Goal: Transaction & Acquisition: Book appointment/travel/reservation

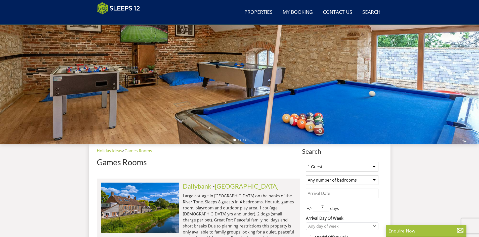
scroll to position [7, 0]
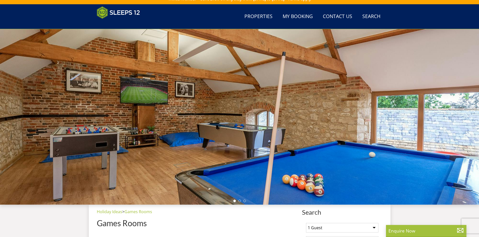
click at [385, 122] on div at bounding box center [239, 117] width 479 height 176
click at [182, 153] on div at bounding box center [239, 117] width 479 height 176
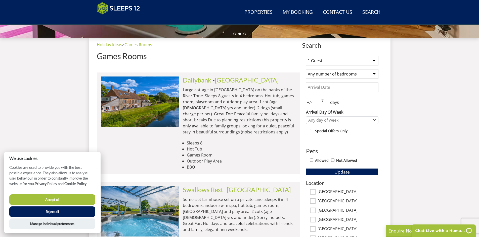
scroll to position [183, 0]
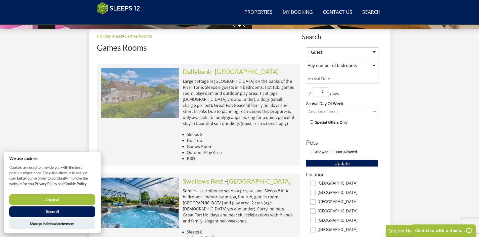
click at [132, 91] on img at bounding box center [140, 93] width 78 height 50
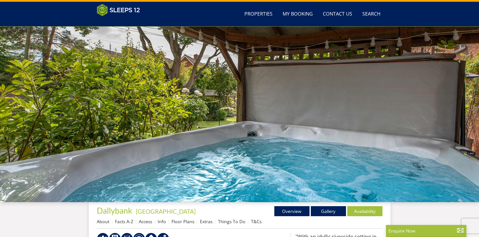
scroll to position [30, 0]
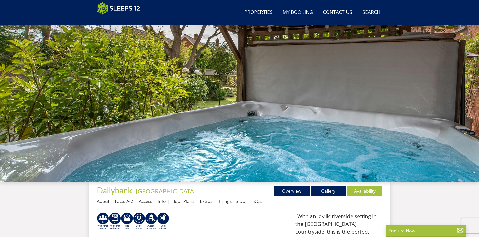
drag, startPoint x: 423, startPoint y: 116, endPoint x: 253, endPoint y: 136, distance: 171.6
click at [258, 136] on div at bounding box center [239, 94] width 479 height 176
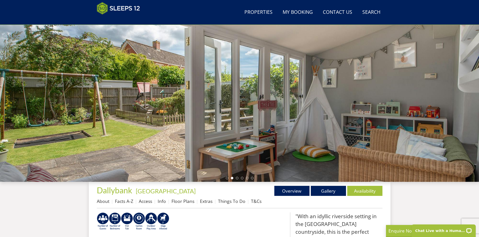
scroll to position [0, 0]
drag, startPoint x: 420, startPoint y: 109, endPoint x: 272, endPoint y: 130, distance: 149.8
click at [276, 129] on div at bounding box center [239, 94] width 479 height 176
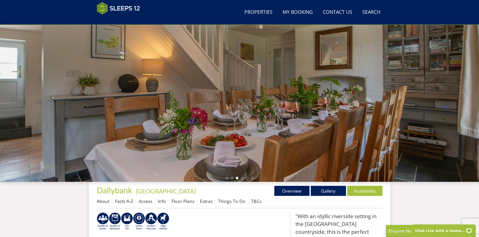
drag, startPoint x: 405, startPoint y: 87, endPoint x: 227, endPoint y: 92, distance: 178.2
click at [227, 92] on div at bounding box center [239, 94] width 479 height 176
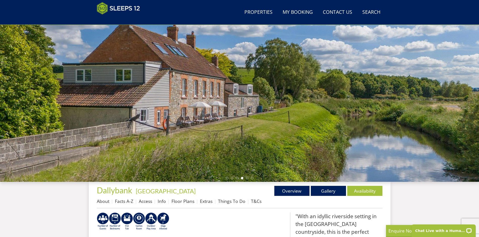
drag, startPoint x: 425, startPoint y: 104, endPoint x: 237, endPoint y: 114, distance: 188.5
click at [241, 113] on div at bounding box center [239, 94] width 479 height 176
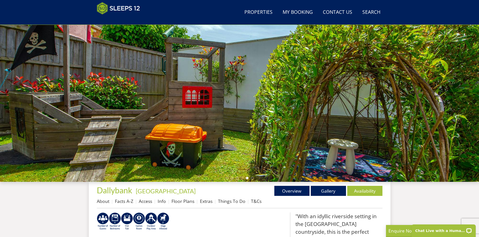
drag, startPoint x: 386, startPoint y: 128, endPoint x: 249, endPoint y: 136, distance: 137.2
click at [261, 136] on div at bounding box center [239, 94] width 479 height 176
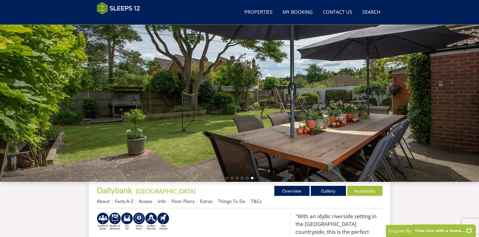
drag, startPoint x: 361, startPoint y: 128, endPoint x: 218, endPoint y: 137, distance: 143.5
click at [219, 137] on div at bounding box center [239, 94] width 479 height 176
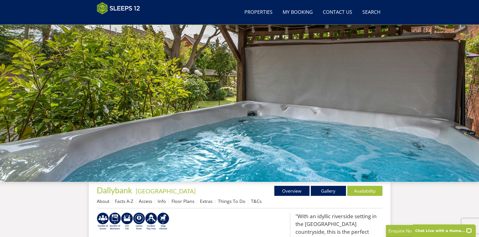
drag, startPoint x: 281, startPoint y: 141, endPoint x: 216, endPoint y: 143, distance: 65.1
click at [216, 142] on div at bounding box center [239, 94] width 479 height 176
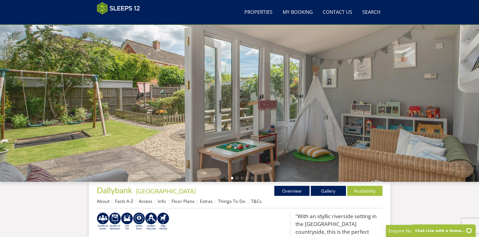
drag, startPoint x: 375, startPoint y: 130, endPoint x: 250, endPoint y: 133, distance: 125.7
click at [257, 134] on div at bounding box center [239, 94] width 479 height 176
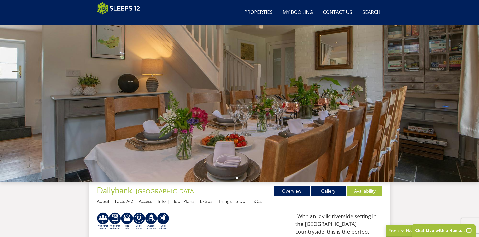
drag, startPoint x: 383, startPoint y: 133, endPoint x: 259, endPoint y: 130, distance: 124.4
click at [269, 131] on div at bounding box center [239, 94] width 479 height 176
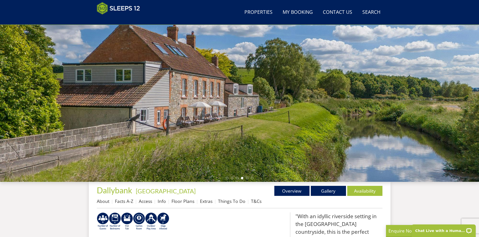
drag, startPoint x: 337, startPoint y: 110, endPoint x: 225, endPoint y: 88, distance: 114.0
click at [231, 90] on div at bounding box center [239, 94] width 479 height 176
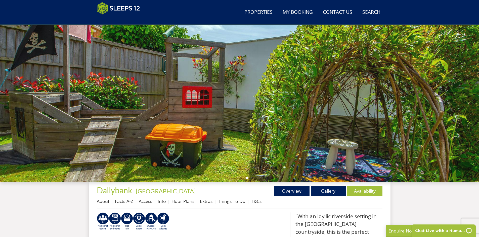
drag, startPoint x: 323, startPoint y: 111, endPoint x: 226, endPoint y: 116, distance: 97.1
click at [229, 116] on div at bounding box center [239, 94] width 479 height 176
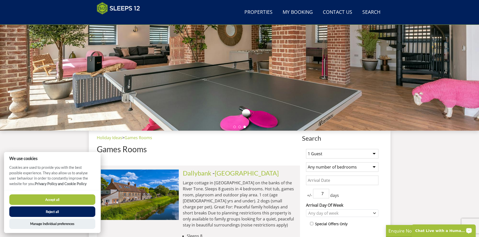
scroll to position [86, 0]
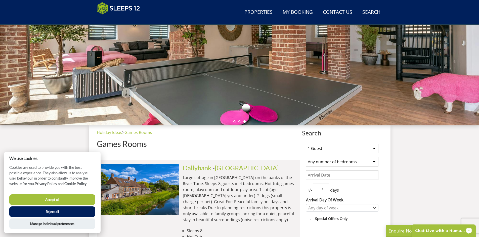
click at [232, 55] on div at bounding box center [239, 38] width 479 height 176
click at [369, 151] on select "1 Guest 2 Guests 3 Guests 4 Guests 5 Guests 6 Guests 7 Guests 8 Guests 9 Guests…" at bounding box center [342, 149] width 72 height 10
select select "8"
click at [306, 144] on select "1 Guest 2 Guests 3 Guests 4 Guests 5 Guests 6 Guests 7 Guests 8 Guests 9 Guests…" at bounding box center [342, 149] width 72 height 10
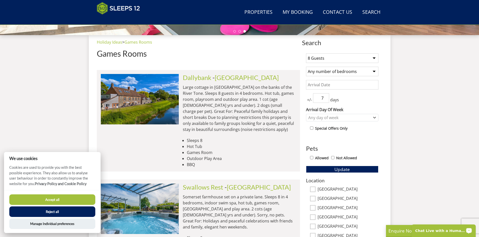
scroll to position [179, 0]
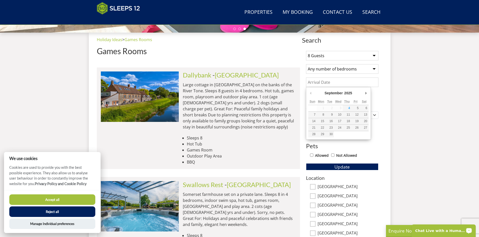
click at [359, 86] on input "Date" at bounding box center [342, 83] width 72 height 10
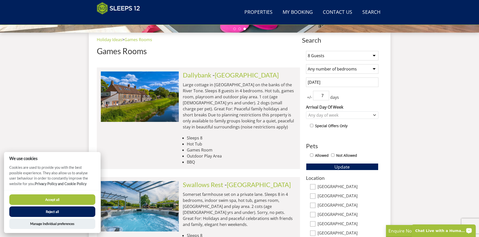
click at [330, 84] on input "[DATE]" at bounding box center [342, 83] width 72 height 10
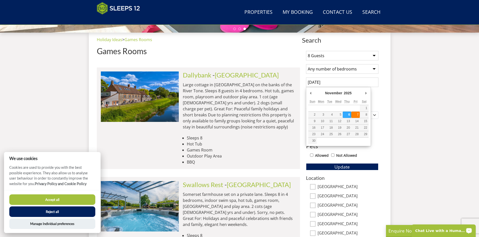
type input "[DATE]"
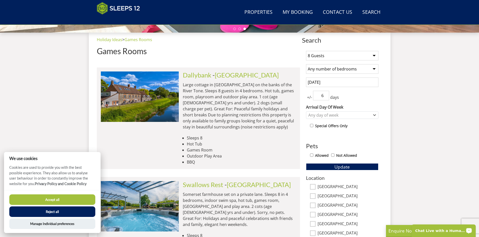
click at [324, 97] on input "6" at bounding box center [321, 96] width 16 height 10
click at [324, 97] on input "5" at bounding box center [321, 96] width 16 height 10
click at [324, 97] on input "4" at bounding box center [321, 96] width 16 height 10
click at [324, 97] on input "3" at bounding box center [321, 96] width 16 height 10
click at [324, 97] on input "2" at bounding box center [321, 96] width 16 height 10
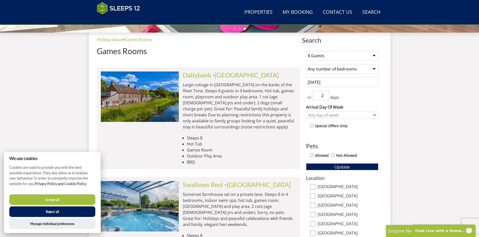
click at [324, 92] on input "2" at bounding box center [321, 96] width 16 height 10
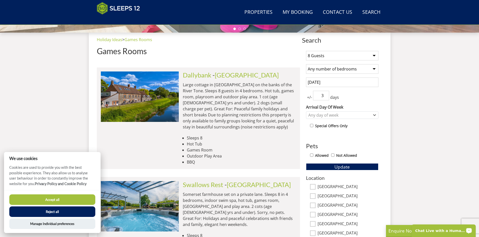
click at [326, 94] on input "3" at bounding box center [321, 96] width 16 height 10
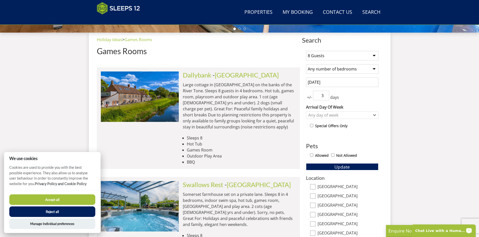
click at [328, 111] on div "Arrival Day Of Week [DATE] [DATE] [DATE] [DATE] [DATE] [DATE] [DATE] Any day of…" at bounding box center [342, 111] width 72 height 15
click at [330, 114] on div "Any day of week" at bounding box center [339, 116] width 65 height 6
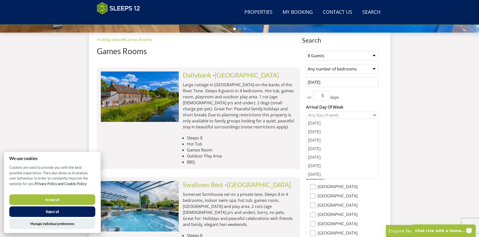
click at [355, 98] on div "+/- 3 days" at bounding box center [342, 96] width 72 height 10
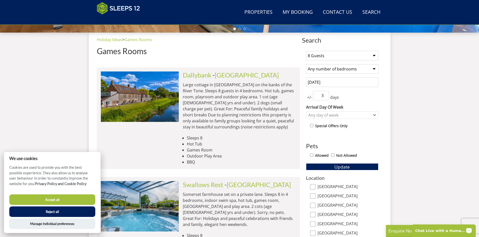
drag, startPoint x: 323, startPoint y: 94, endPoint x: 327, endPoint y: 97, distance: 4.8
click at [323, 94] on input "3" at bounding box center [321, 96] width 16 height 10
click at [327, 97] on input "2" at bounding box center [321, 96] width 16 height 10
click at [327, 97] on input "1" at bounding box center [321, 96] width 16 height 10
type input "0"
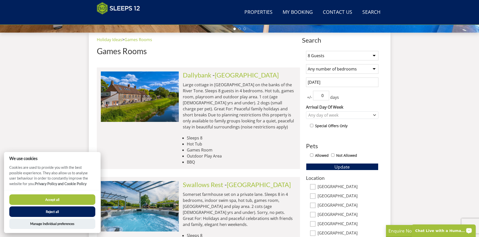
click at [327, 97] on input "0" at bounding box center [321, 96] width 16 height 10
click at [346, 97] on div "+/- 0 days" at bounding box center [342, 96] width 72 height 10
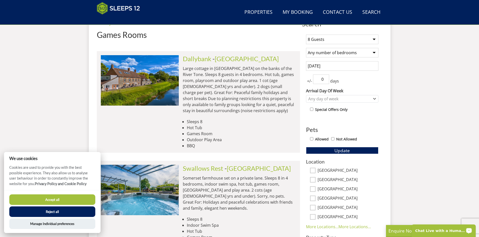
scroll to position [204, 0]
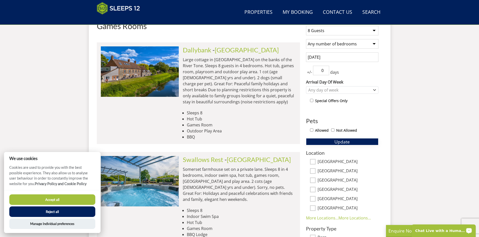
click at [345, 142] on span "Update" at bounding box center [341, 142] width 15 height 6
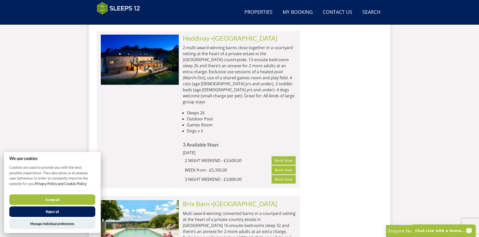
scroll to position [1950, 0]
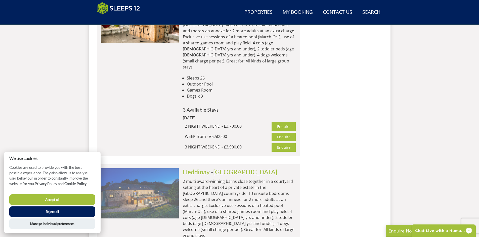
click at [149, 169] on img at bounding box center [140, 194] width 78 height 50
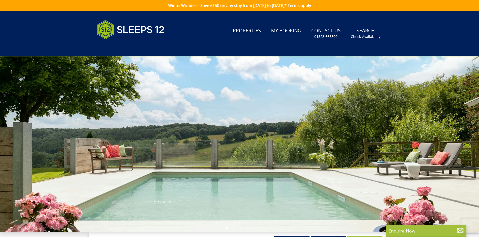
drag, startPoint x: 256, startPoint y: 172, endPoint x: 209, endPoint y: 179, distance: 47.0
click at [202, 181] on div at bounding box center [239, 145] width 479 height 176
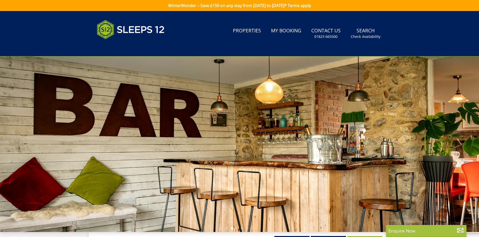
drag, startPoint x: 378, startPoint y: 165, endPoint x: 230, endPoint y: 184, distance: 148.9
click at [230, 184] on div at bounding box center [239, 145] width 479 height 176
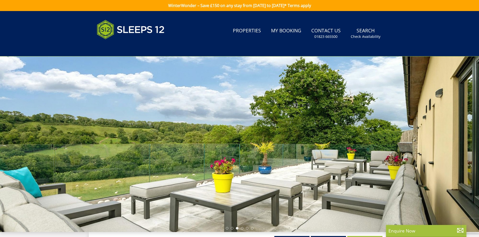
click at [296, 180] on div at bounding box center [239, 145] width 479 height 176
click at [197, 146] on div at bounding box center [239, 145] width 479 height 176
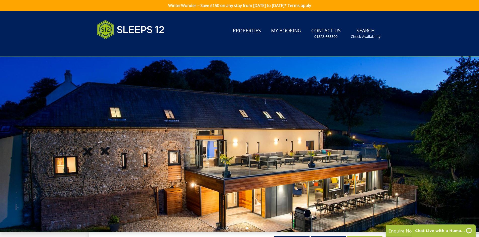
drag, startPoint x: 330, startPoint y: 154, endPoint x: 203, endPoint y: 145, distance: 127.2
click at [209, 146] on div at bounding box center [239, 145] width 479 height 176
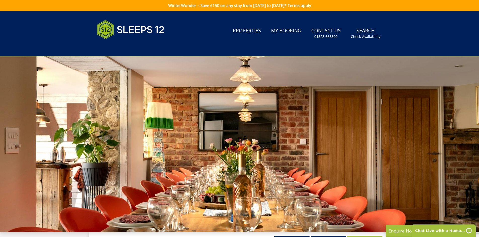
drag, startPoint x: 303, startPoint y: 115, endPoint x: 128, endPoint y: 142, distance: 177.4
click at [131, 141] on div at bounding box center [239, 145] width 479 height 176
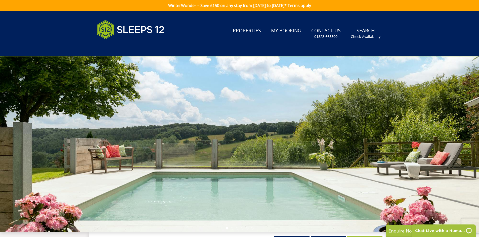
drag, startPoint x: 372, startPoint y: 140, endPoint x: 195, endPoint y: 146, distance: 177.0
click at [182, 148] on div at bounding box center [239, 145] width 479 height 176
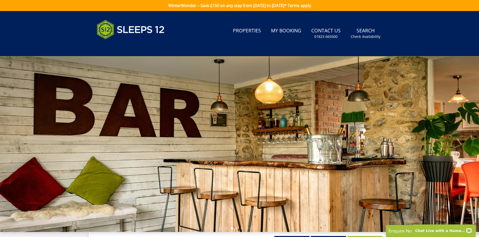
drag, startPoint x: 223, startPoint y: 146, endPoint x: 77, endPoint y: 138, distance: 146.7
click at [80, 138] on div at bounding box center [239, 145] width 479 height 176
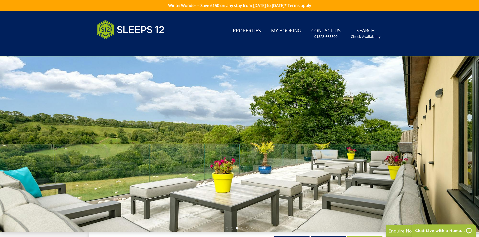
drag, startPoint x: 310, startPoint y: 127, endPoint x: 111, endPoint y: 132, distance: 199.6
click at [115, 133] on div at bounding box center [239, 145] width 479 height 176
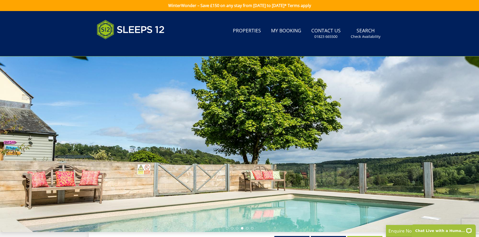
select select "8"
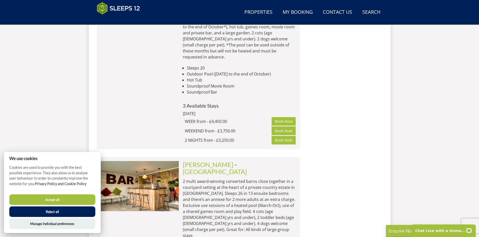
scroll to position [1749, 0]
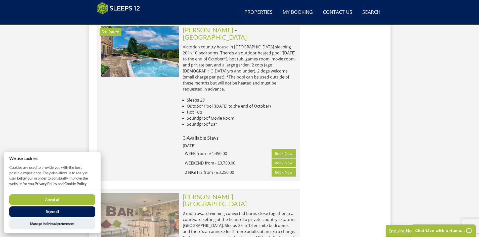
click at [141, 193] on img at bounding box center [140, 218] width 78 height 50
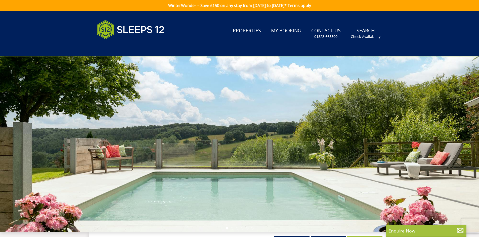
click at [179, 154] on div at bounding box center [239, 145] width 479 height 176
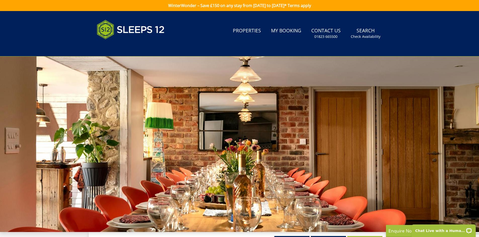
select select "8"
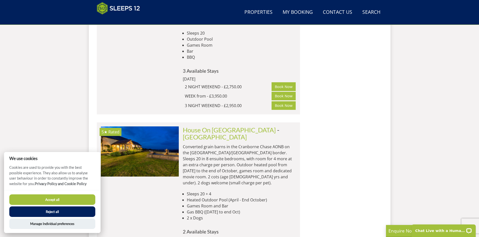
scroll to position [1422, 0]
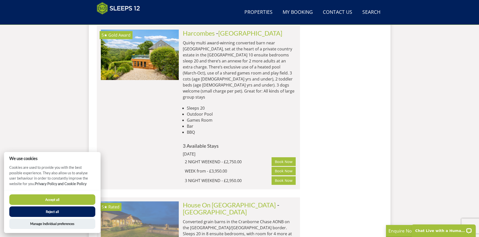
click at [142, 202] on img at bounding box center [140, 227] width 78 height 50
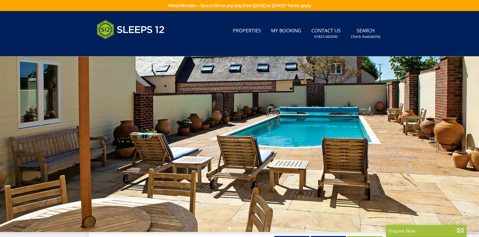
drag, startPoint x: 360, startPoint y: 150, endPoint x: 117, endPoint y: 173, distance: 243.8
click at [134, 171] on div at bounding box center [239, 145] width 479 height 176
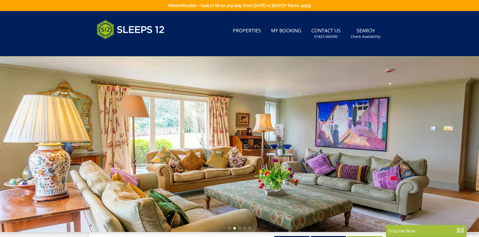
drag, startPoint x: 400, startPoint y: 161, endPoint x: 193, endPoint y: 180, distance: 207.7
click at [194, 180] on div at bounding box center [239, 145] width 479 height 176
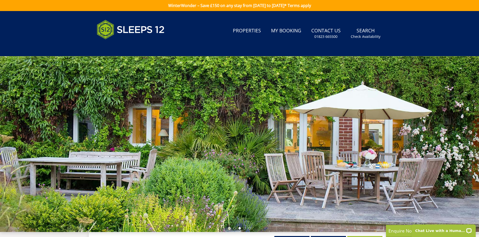
drag, startPoint x: 231, startPoint y: 163, endPoint x: 204, endPoint y: 159, distance: 27.7
click at [206, 160] on div at bounding box center [239, 145] width 479 height 176
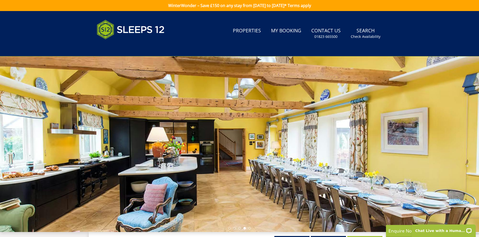
drag, startPoint x: 312, startPoint y: 174, endPoint x: 279, endPoint y: 178, distance: 33.2
click at [283, 177] on div at bounding box center [239, 145] width 479 height 176
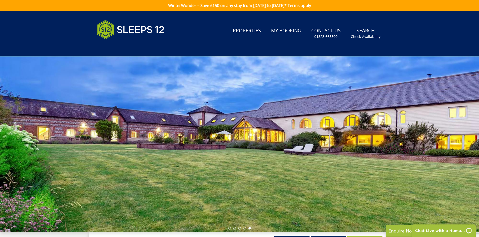
drag, startPoint x: 418, startPoint y: 152, endPoint x: 244, endPoint y: 170, distance: 174.5
click at [245, 170] on div at bounding box center [239, 145] width 479 height 176
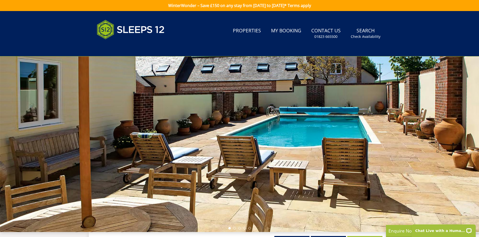
drag, startPoint x: 213, startPoint y: 172, endPoint x: 186, endPoint y: 172, distance: 26.9
click at [186, 172] on div at bounding box center [239, 145] width 479 height 176
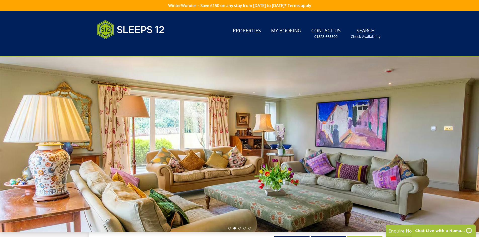
drag, startPoint x: 352, startPoint y: 151, endPoint x: 168, endPoint y: 152, distance: 183.7
click at [158, 153] on div at bounding box center [239, 145] width 479 height 176
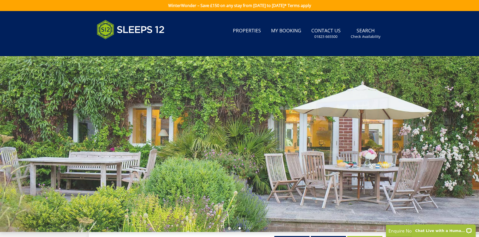
drag, startPoint x: 182, startPoint y: 155, endPoint x: 147, endPoint y: 156, distance: 35.2
click at [150, 156] on div at bounding box center [239, 145] width 479 height 176
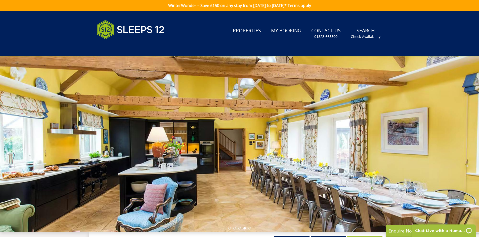
drag, startPoint x: 229, startPoint y: 139, endPoint x: 80, endPoint y: 151, distance: 149.5
click at [80, 152] on div at bounding box center [239, 145] width 479 height 176
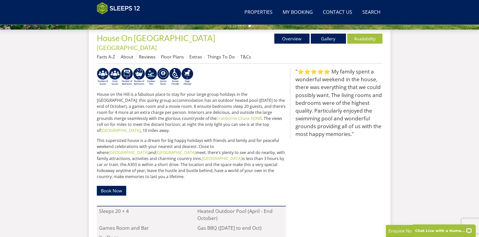
scroll to position [180, 0]
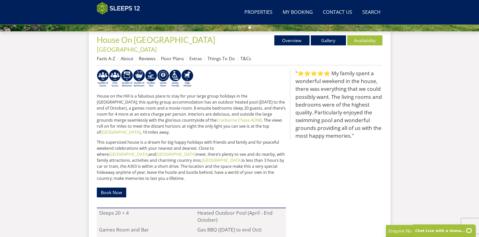
select select "8"
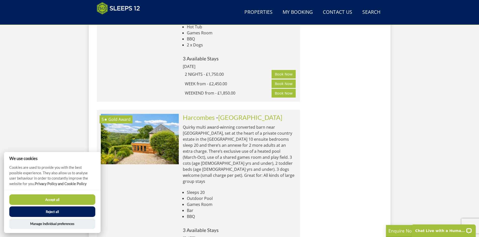
scroll to position [1322, 0]
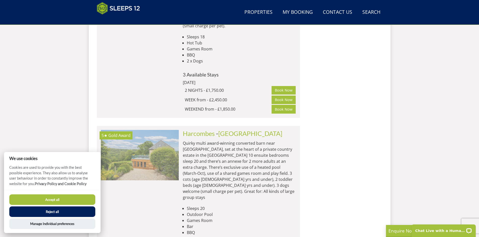
click at [155, 130] on img at bounding box center [140, 155] width 78 height 50
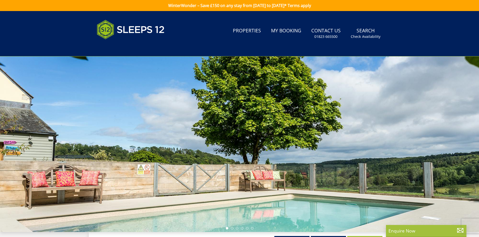
drag, startPoint x: 364, startPoint y: 162, endPoint x: 225, endPoint y: 190, distance: 142.6
click at [229, 188] on div at bounding box center [239, 145] width 479 height 176
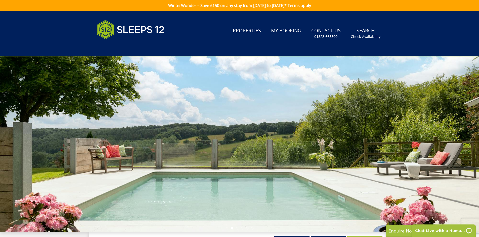
drag, startPoint x: 417, startPoint y: 163, endPoint x: 205, endPoint y: 163, distance: 212.6
click at [208, 163] on div at bounding box center [239, 145] width 479 height 176
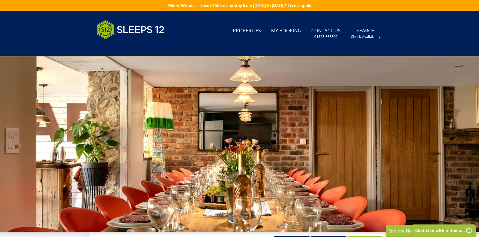
drag, startPoint x: 322, startPoint y: 163, endPoint x: 233, endPoint y: 167, distance: 89.5
click at [238, 167] on div at bounding box center [239, 145] width 479 height 176
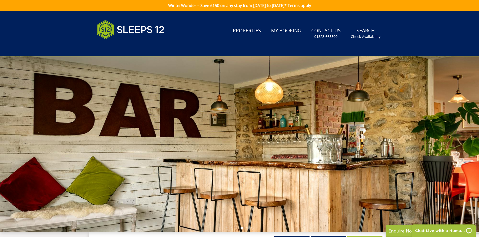
drag, startPoint x: 191, startPoint y: 155, endPoint x: 109, endPoint y: 163, distance: 83.3
click at [105, 162] on div at bounding box center [239, 145] width 479 height 176
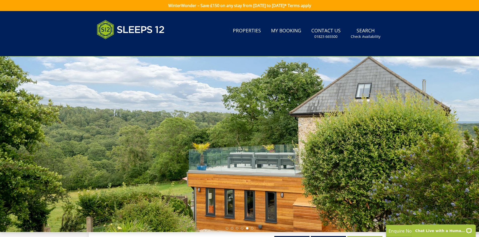
drag, startPoint x: 423, startPoint y: 152, endPoint x: 113, endPoint y: 143, distance: 310.4
click at [113, 143] on div at bounding box center [239, 145] width 479 height 176
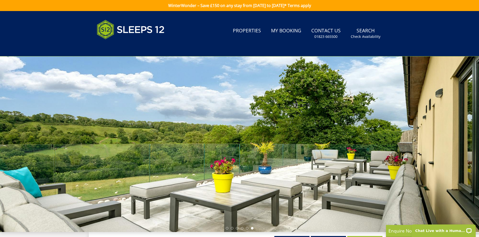
drag, startPoint x: 350, startPoint y: 136, endPoint x: 137, endPoint y: 141, distance: 212.9
click at [133, 145] on div at bounding box center [239, 145] width 479 height 176
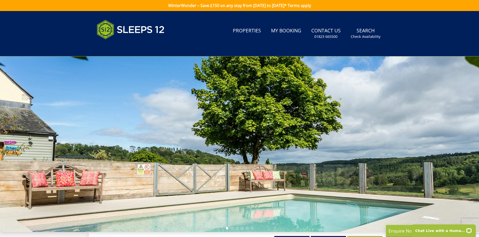
drag, startPoint x: 256, startPoint y: 155, endPoint x: 85, endPoint y: 171, distance: 171.6
click at [88, 171] on div at bounding box center [239, 145] width 479 height 176
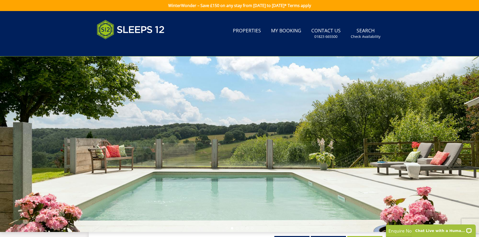
drag, startPoint x: 257, startPoint y: 160, endPoint x: 0, endPoint y: 162, distance: 256.8
click at [19, 169] on div at bounding box center [239, 145] width 479 height 176
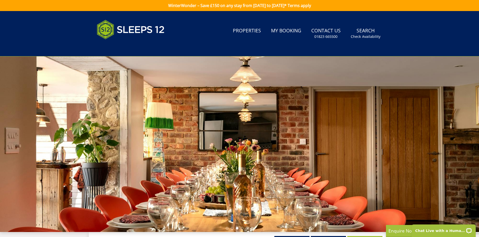
select select "8"
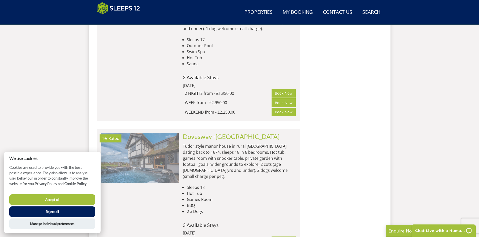
click at [143, 133] on img at bounding box center [140, 158] width 78 height 50
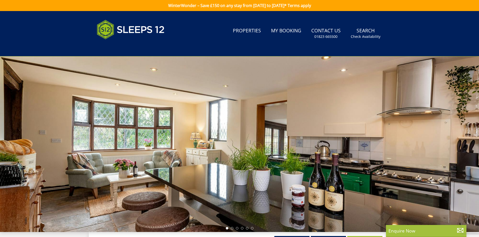
drag, startPoint x: 319, startPoint y: 133, endPoint x: 86, endPoint y: 171, distance: 236.6
click at [135, 159] on div at bounding box center [239, 145] width 479 height 176
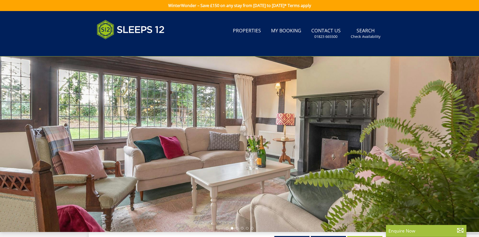
drag, startPoint x: 181, startPoint y: 179, endPoint x: 132, endPoint y: 185, distance: 49.9
click at [148, 182] on div at bounding box center [239, 145] width 479 height 176
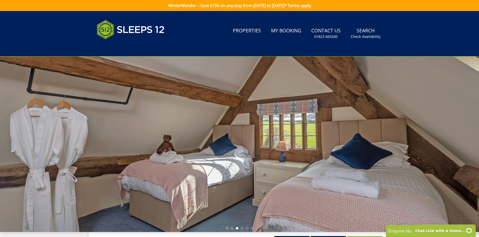
drag, startPoint x: 229, startPoint y: 165, endPoint x: 114, endPoint y: 180, distance: 116.5
click at [116, 180] on div at bounding box center [239, 145] width 479 height 176
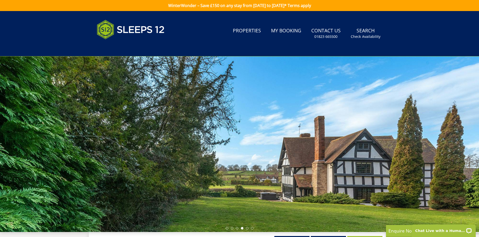
drag, startPoint x: 280, startPoint y: 150, endPoint x: 263, endPoint y: 162, distance: 21.2
click at [214, 168] on div at bounding box center [239, 145] width 479 height 176
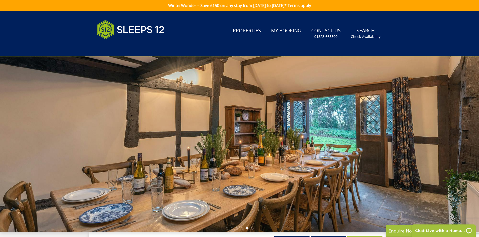
drag, startPoint x: 445, startPoint y: 141, endPoint x: 266, endPoint y: 181, distance: 183.9
click at [271, 179] on div at bounding box center [239, 145] width 479 height 176
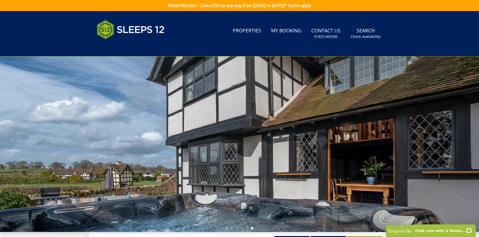
drag, startPoint x: 377, startPoint y: 157, endPoint x: 149, endPoint y: 159, distance: 228.2
click at [155, 163] on div at bounding box center [239, 145] width 479 height 176
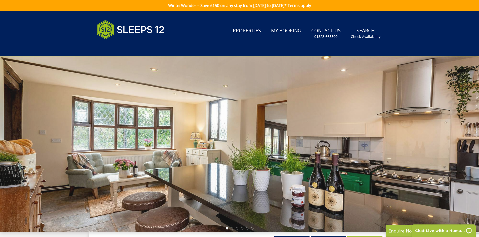
drag
click at [189, 180] on div at bounding box center [239, 145] width 479 height 176
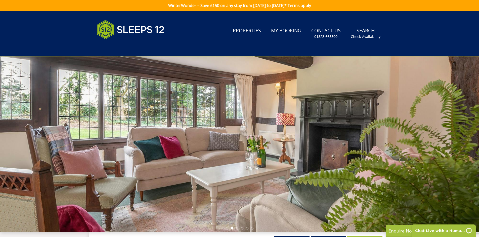
click at [152, 177] on div at bounding box center [239, 145] width 479 height 176
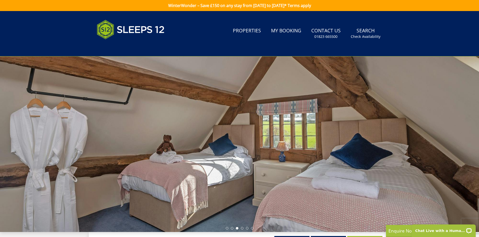
select select "8"
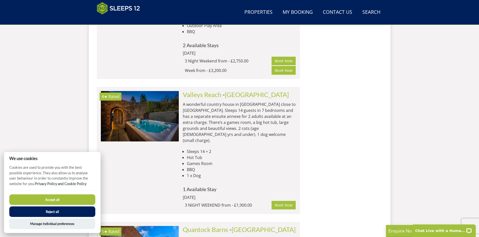
scroll to position [612, 0]
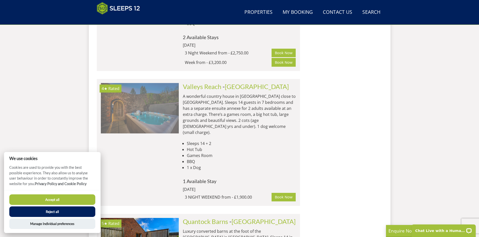
click at [153, 109] on img at bounding box center [140, 108] width 78 height 50
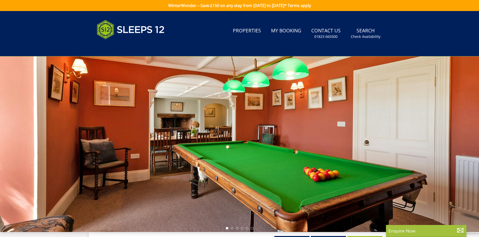
drag, startPoint x: 381, startPoint y: 126, endPoint x: 167, endPoint y: 156, distance: 215.8
click at [132, 159] on div at bounding box center [239, 145] width 479 height 176
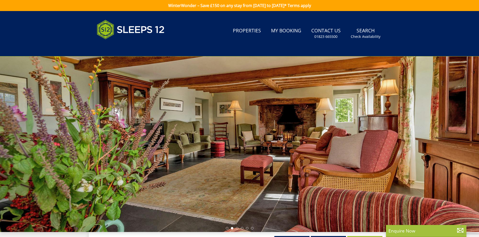
drag, startPoint x: 357, startPoint y: 152, endPoint x: 206, endPoint y: 168, distance: 151.1
click at [212, 182] on div at bounding box center [239, 145] width 479 height 176
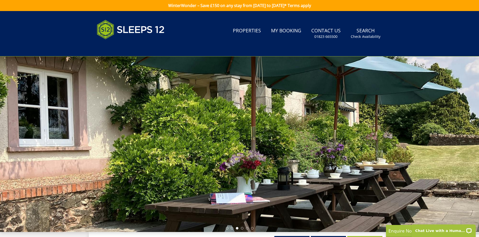
drag, startPoint x: 259, startPoint y: 160, endPoint x: 181, endPoint y: 181, distance: 80.6
click at [179, 182] on div at bounding box center [239, 145] width 479 height 176
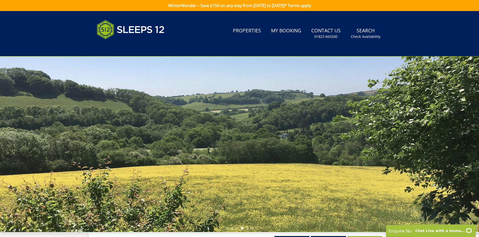
drag, startPoint x: 271, startPoint y: 161, endPoint x: 249, endPoint y: 160, distance: 21.6
click at [255, 161] on div at bounding box center [239, 145] width 479 height 176
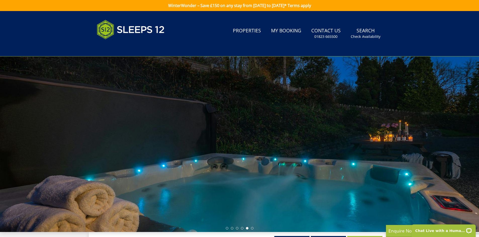
drag, startPoint x: 289, startPoint y: 171, endPoint x: 175, endPoint y: 194, distance: 116.9
click at [193, 193] on div at bounding box center [239, 145] width 479 height 176
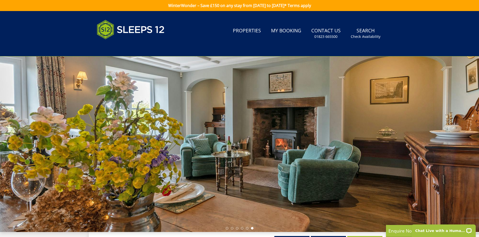
click at [269, 106] on div at bounding box center [239, 145] width 479 height 176
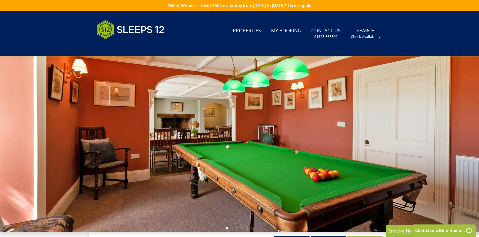
click at [154, 136] on div at bounding box center [239, 145] width 479 height 176
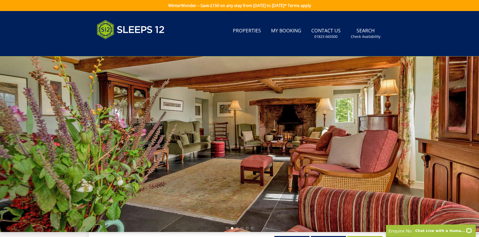
click at [216, 146] on div at bounding box center [239, 145] width 479 height 176
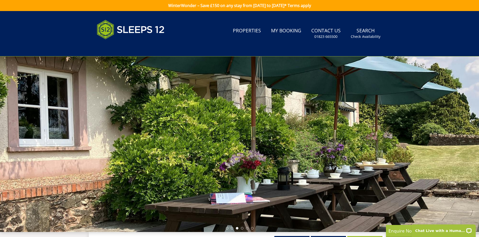
click at [216, 140] on div at bounding box center [239, 145] width 479 height 176
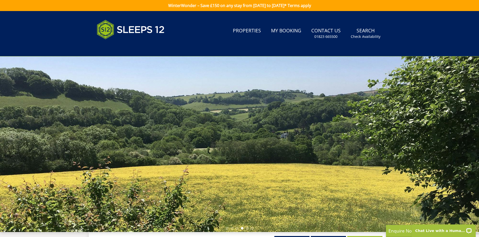
click at [159, 137] on div at bounding box center [239, 145] width 479 height 176
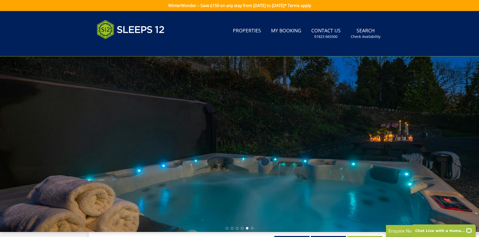
click at [255, 128] on div at bounding box center [239, 145] width 479 height 176
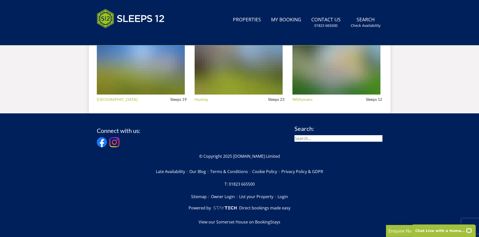
select select "8"
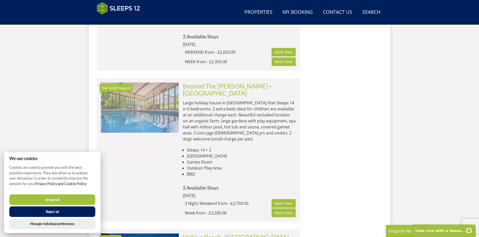
click at [155, 108] on img at bounding box center [140, 108] width 78 height 50
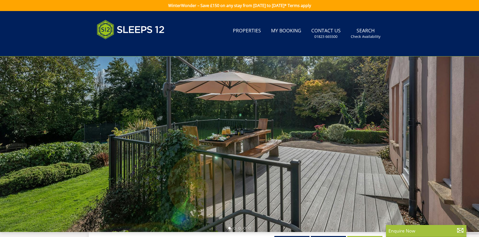
click at [177, 165] on div at bounding box center [239, 145] width 479 height 176
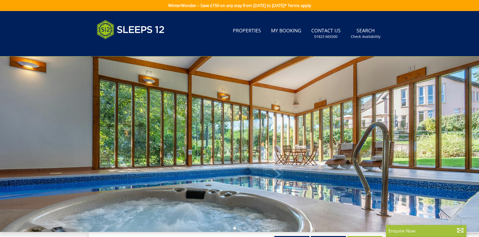
click at [263, 159] on div at bounding box center [239, 145] width 479 height 176
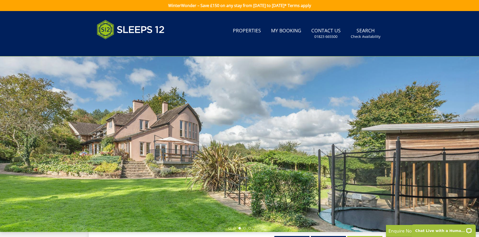
click at [105, 155] on div at bounding box center [239, 145] width 479 height 176
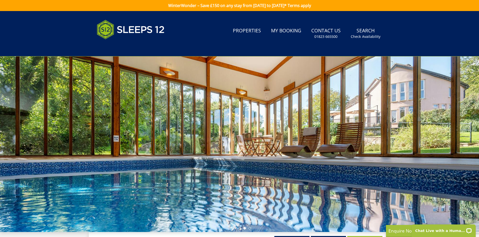
click at [109, 156] on div at bounding box center [239, 145] width 479 height 176
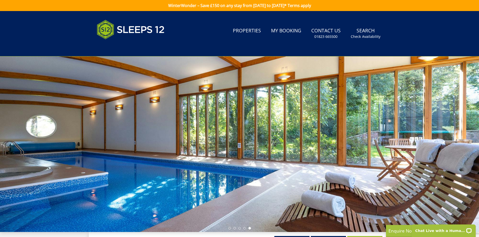
click at [154, 143] on div at bounding box center [239, 145] width 479 height 176
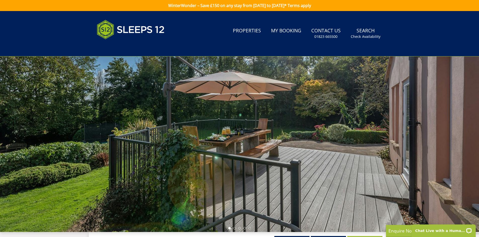
click at [147, 141] on div at bounding box center [239, 145] width 479 height 176
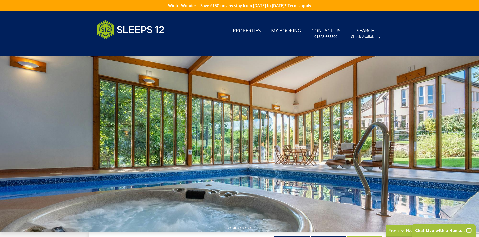
click at [113, 163] on div at bounding box center [239, 145] width 479 height 176
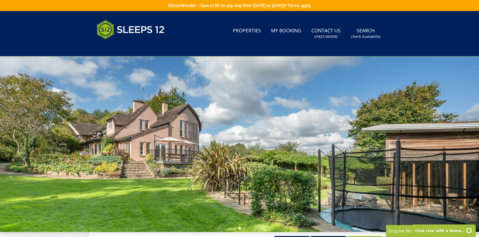
click at [133, 148] on div at bounding box center [239, 145] width 479 height 176
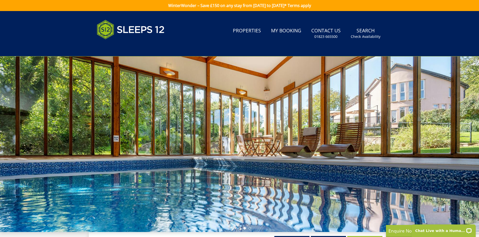
select select "8"
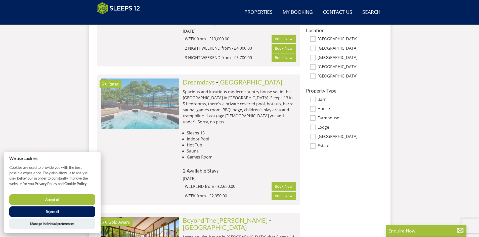
scroll to position [336, 0]
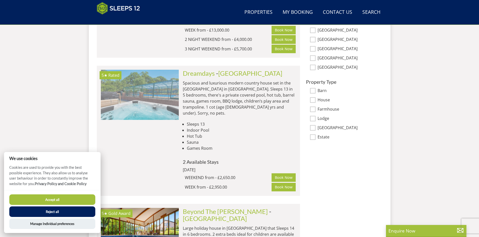
click at [142, 90] on img at bounding box center [140, 95] width 78 height 50
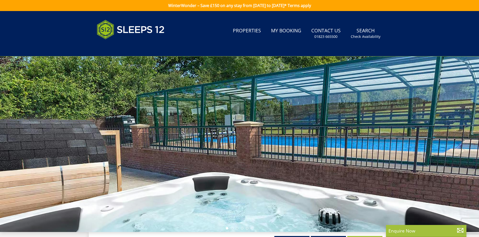
click at [240, 157] on div at bounding box center [239, 145] width 479 height 176
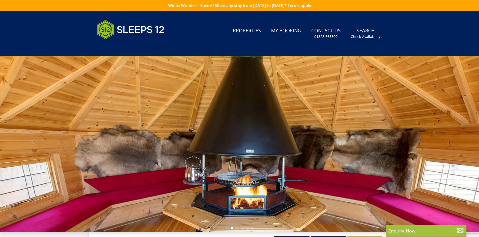
click at [264, 167] on div at bounding box center [239, 145] width 479 height 176
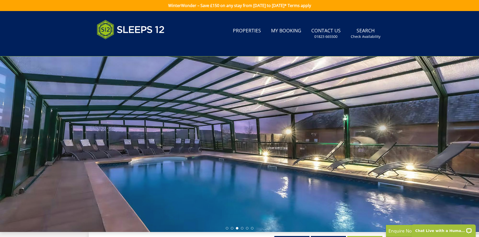
click at [206, 175] on div at bounding box center [239, 145] width 479 height 176
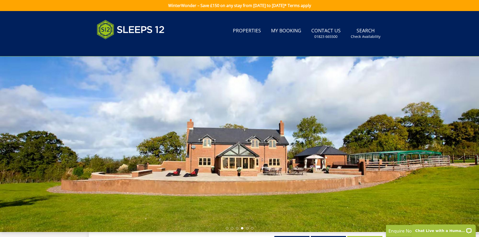
click at [194, 152] on div at bounding box center [239, 145] width 479 height 176
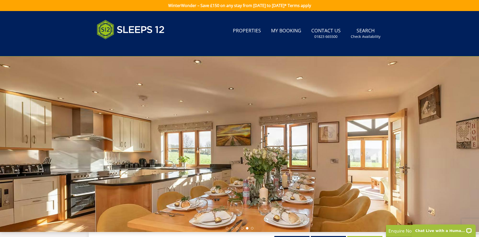
click at [231, 170] on div at bounding box center [239, 145] width 479 height 176
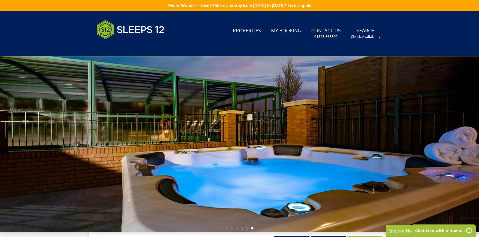
click at [213, 172] on div at bounding box center [239, 145] width 479 height 176
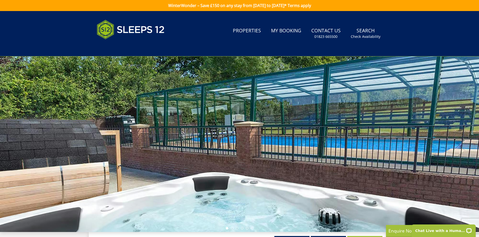
click at [151, 188] on div at bounding box center [239, 145] width 479 height 176
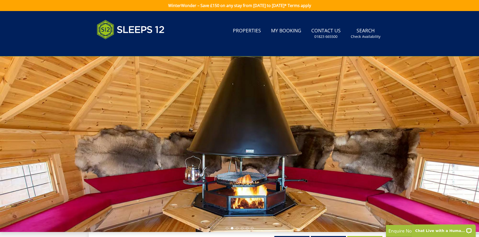
click at [174, 191] on div at bounding box center [239, 145] width 479 height 176
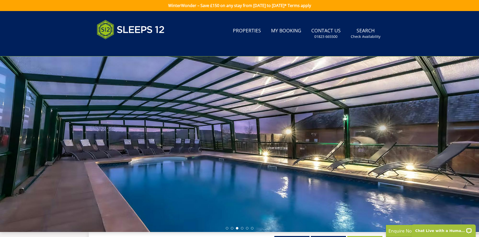
click at [228, 176] on div at bounding box center [239, 145] width 479 height 176
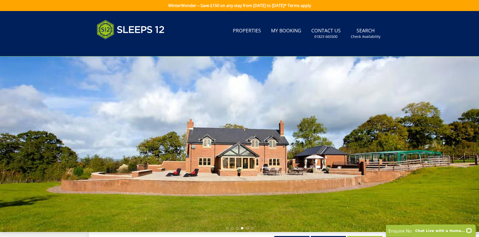
click at [335, 178] on div at bounding box center [239, 145] width 479 height 176
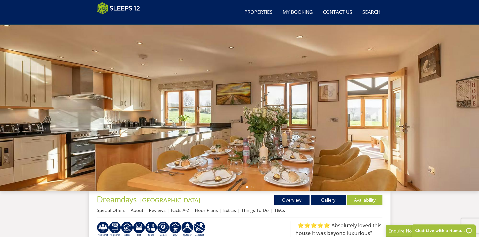
scroll to position [111, 0]
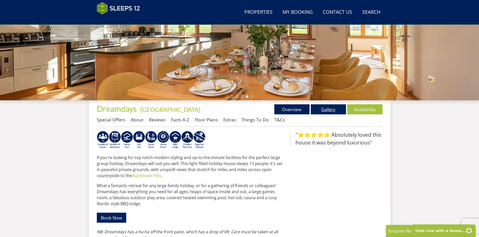
click at [324, 113] on link "Gallery" at bounding box center [328, 110] width 35 height 10
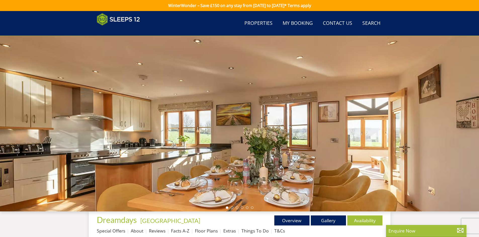
scroll to position [111, 0]
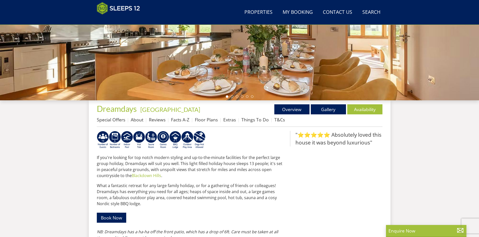
select select "8"
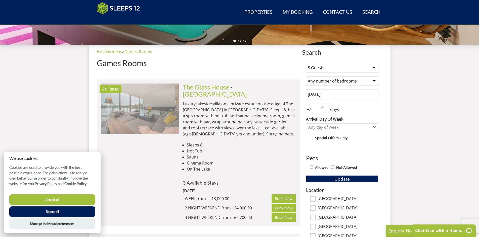
click at [132, 113] on img at bounding box center [140, 109] width 78 height 50
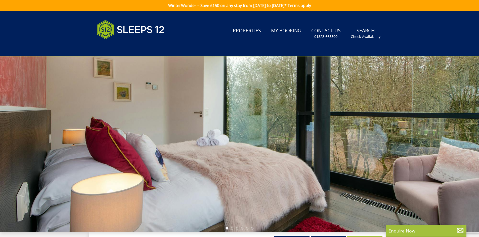
scroll to position [65, 0]
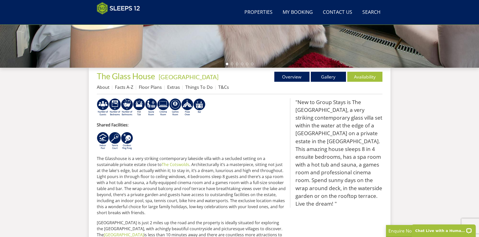
scroll to position [145, 0]
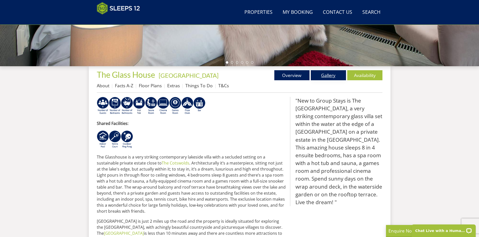
click at [320, 77] on link "Gallery" at bounding box center [328, 75] width 35 height 10
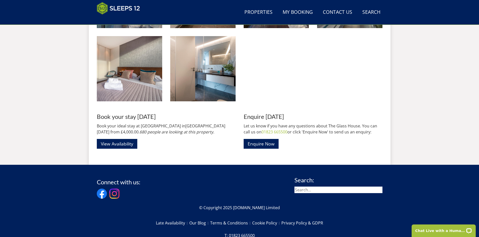
scroll to position [915, 0]
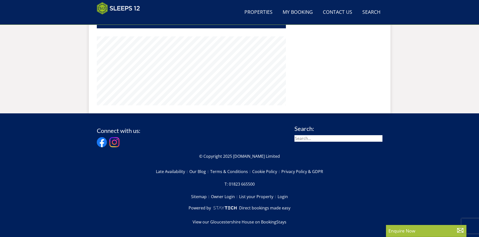
scroll to position [145, 0]
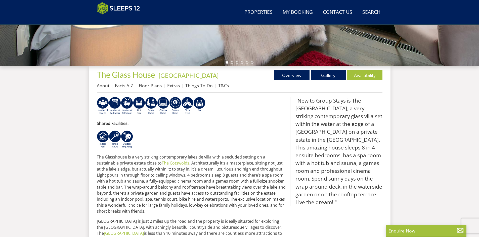
select select "8"
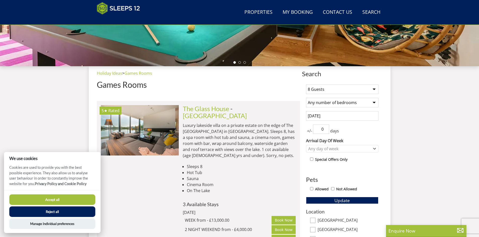
scroll to position [167, 0]
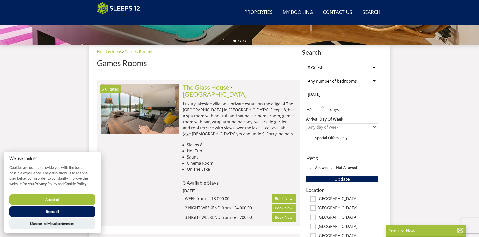
click at [59, 202] on button "Accept all" at bounding box center [52, 200] width 86 height 11
click at [53, 198] on button "Accept all" at bounding box center [52, 200] width 86 height 11
drag, startPoint x: 478, startPoint y: 28, endPoint x: 480, endPoint y: 12, distance: 15.7
